Goal: Task Accomplishment & Management: Manage account settings

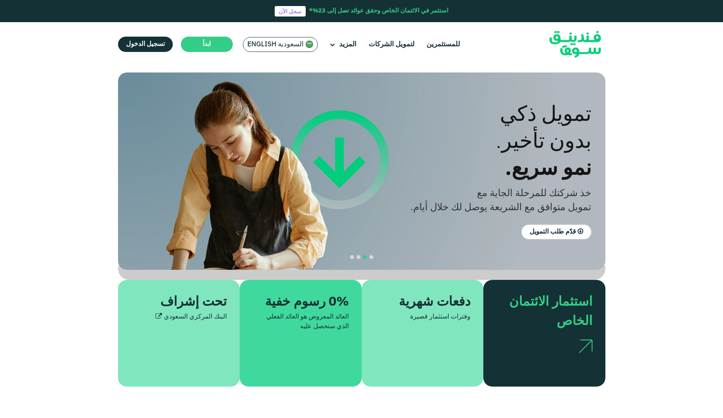
click at [273, 45] on span "السعودية English" at bounding box center [275, 44] width 56 height 9
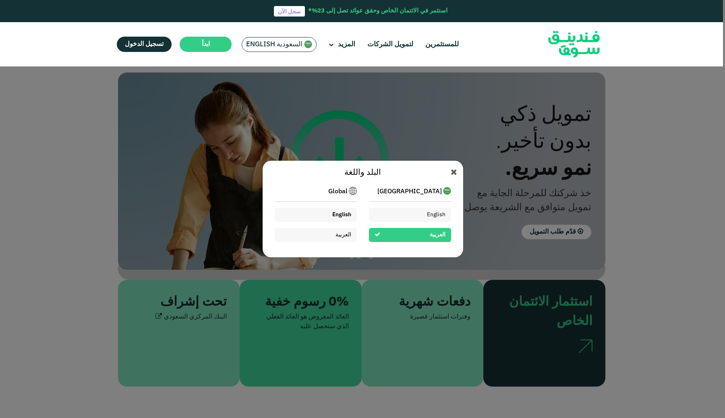
click at [349, 218] on div "English" at bounding box center [341, 215] width 19 height 8
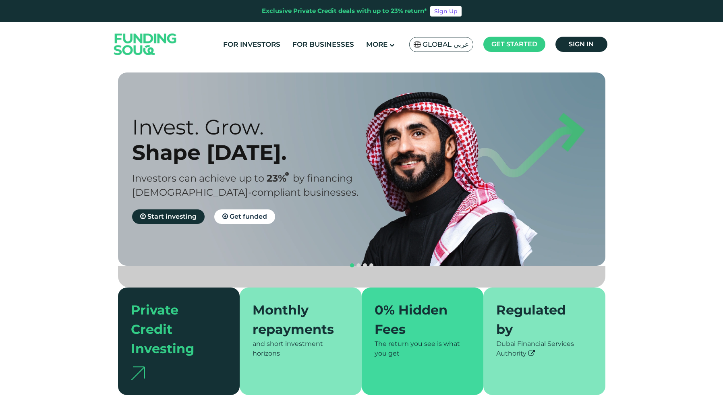
click at [573, 53] on ul "For Investors For Businesses More About Us How It Works" at bounding box center [414, 44] width 394 height 19
click at [578, 49] on link "Sign in" at bounding box center [581, 44] width 52 height 15
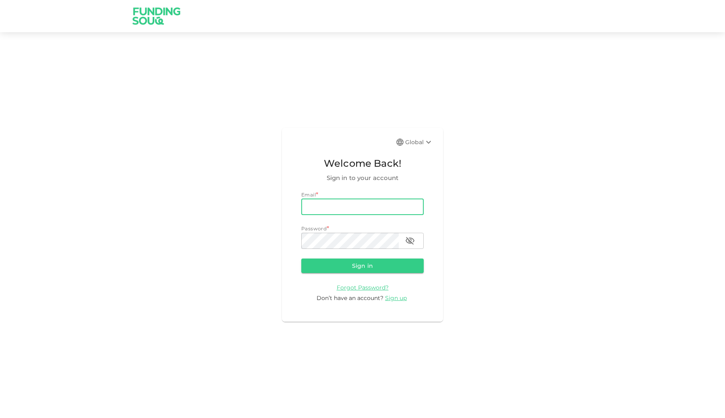
click at [382, 211] on input "email" at bounding box center [362, 207] width 122 height 16
type input "waleedamjad.97@gmail.com"
click at [378, 264] on button "Sign in" at bounding box center [362, 265] width 122 height 14
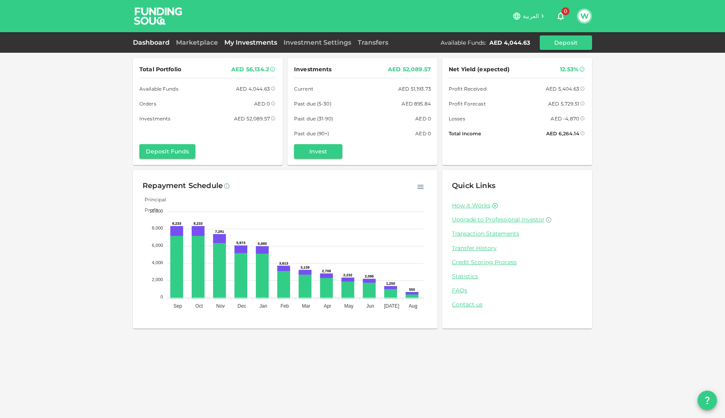
click at [243, 44] on link "My Investments" at bounding box center [250, 43] width 59 height 8
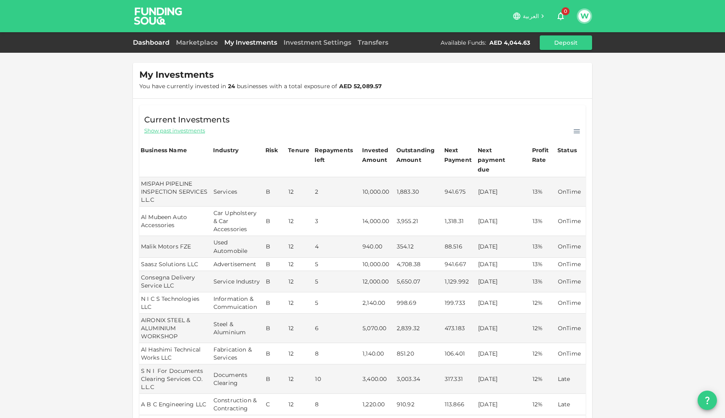
click at [158, 41] on link "Dashboard" at bounding box center [153, 43] width 40 height 8
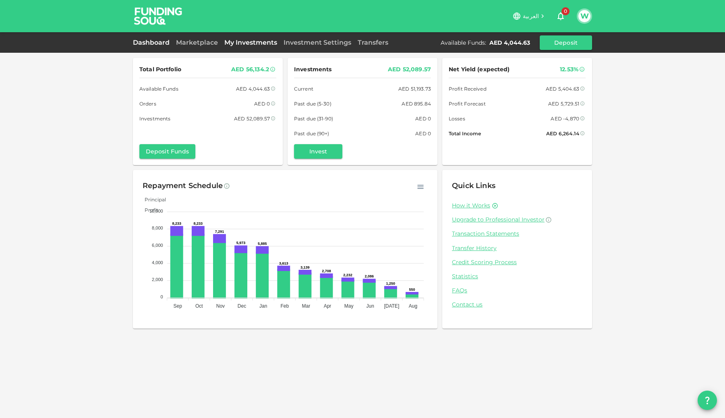
click at [261, 43] on link "My Investments" at bounding box center [250, 43] width 59 height 8
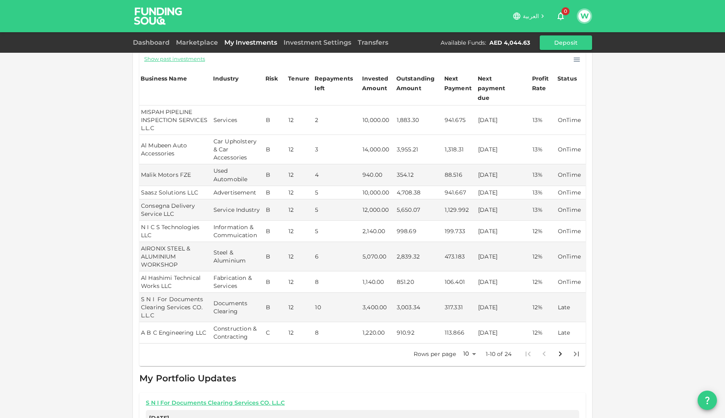
scroll to position [72, 0]
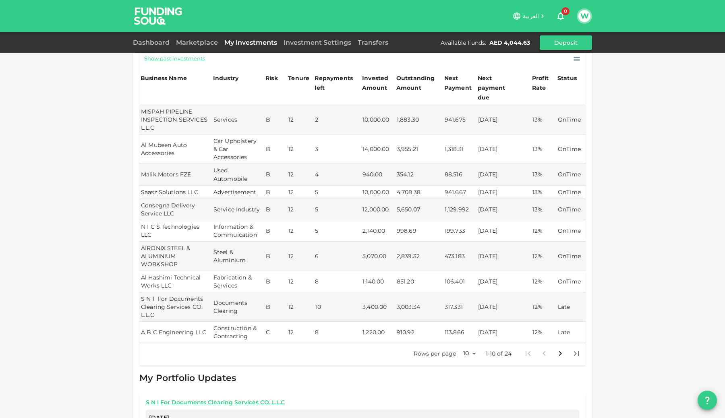
click at [178, 59] on span "Show past investments" at bounding box center [174, 59] width 61 height 8
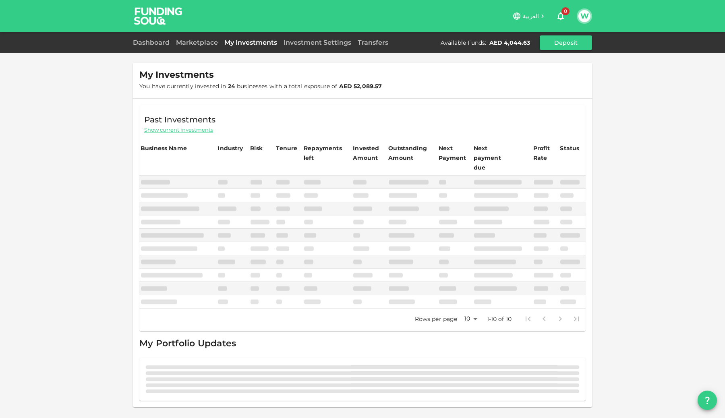
scroll to position [0, 0]
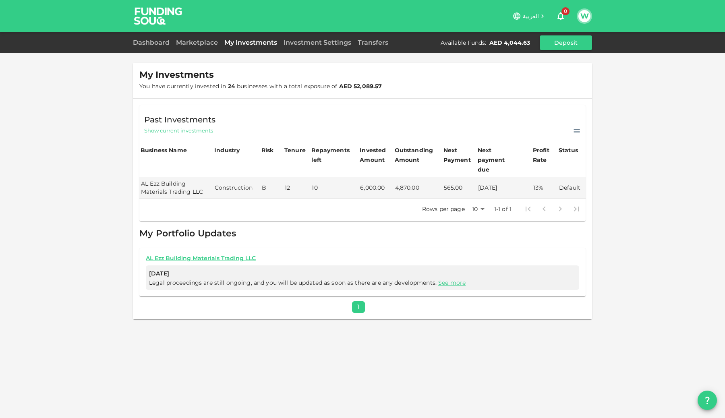
click at [168, 128] on span "Show current investments" at bounding box center [178, 131] width 69 height 8
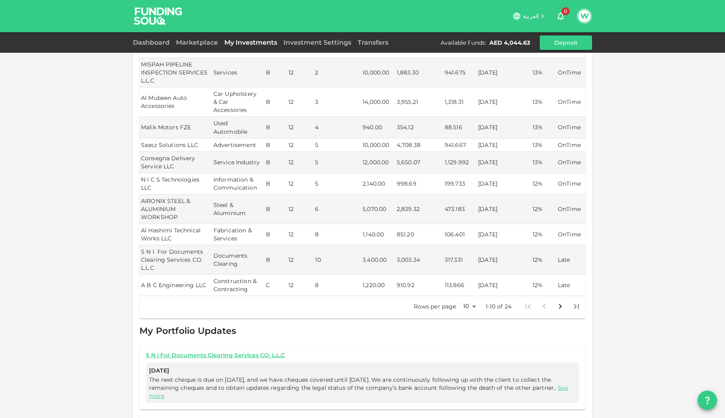
scroll to position [129, 0]
